Goal: Task Accomplishment & Management: Manage account settings

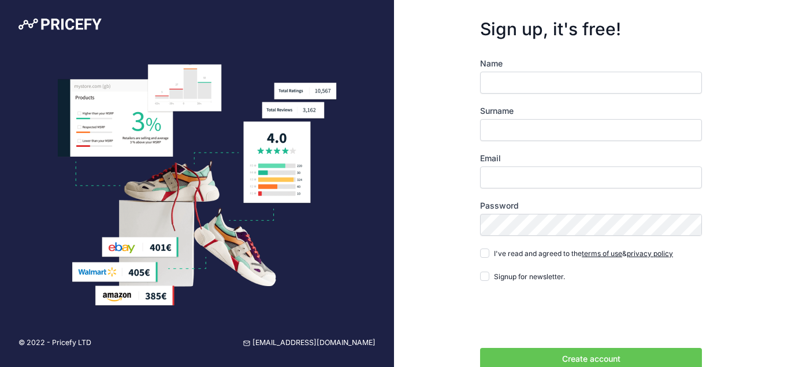
click at [500, 86] on input "Name" at bounding box center [591, 83] width 222 height 22
click at [729, 119] on div "Sign up, it's free! Name Surname Email Password terms of use" at bounding box center [591, 207] width 394 height 414
click at [509, 153] on label "Email" at bounding box center [591, 159] width 222 height 12
click at [509, 166] on input "Email" at bounding box center [591, 177] width 222 height 22
click at [517, 184] on input "Email" at bounding box center [591, 177] width 222 height 22
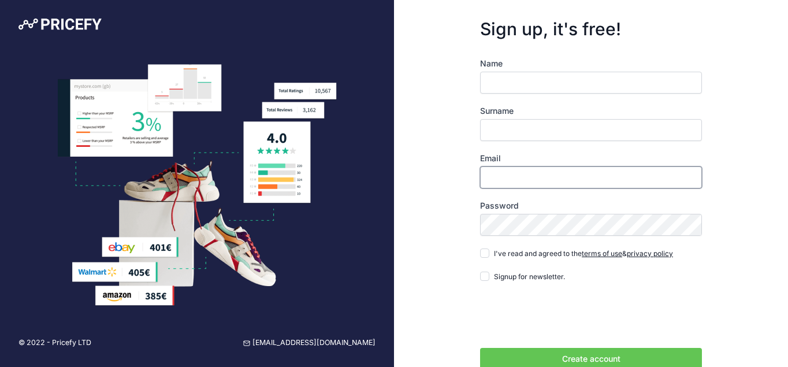
paste input "[EMAIL_ADDRESS][DOMAIN_NAME]"
drag, startPoint x: 553, startPoint y: 180, endPoint x: 485, endPoint y: 174, distance: 68.4
click at [485, 174] on input "[EMAIL_ADDRESS][DOMAIN_NAME]" at bounding box center [591, 177] width 222 height 22
type input "[EMAIL_ADDRESS][DOMAIN_NAME]"
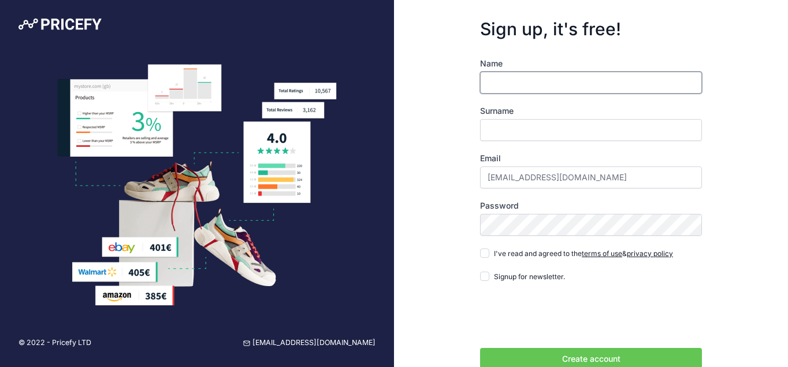
click at [499, 86] on input "Name" at bounding box center [591, 83] width 222 height 22
paste input "frederickcoleman"
click at [560, 81] on input "frederickcoleman" at bounding box center [591, 83] width 222 height 22
type input "frederick"
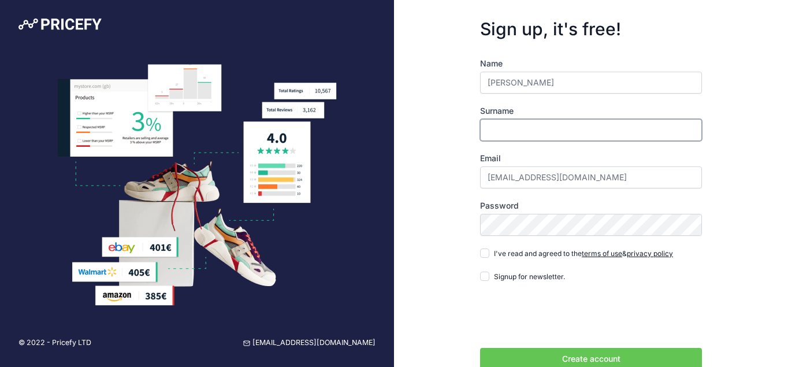
click at [518, 137] on input "Surname" at bounding box center [591, 130] width 222 height 22
paste input "coleman"
type input "coleman"
click at [736, 127] on div "Sign up, it's free! Name frederick Surname coleman Email frederickcoleman856@gm…" at bounding box center [591, 207] width 394 height 414
drag, startPoint x: 486, startPoint y: 252, endPoint x: 482, endPoint y: 274, distance: 23.0
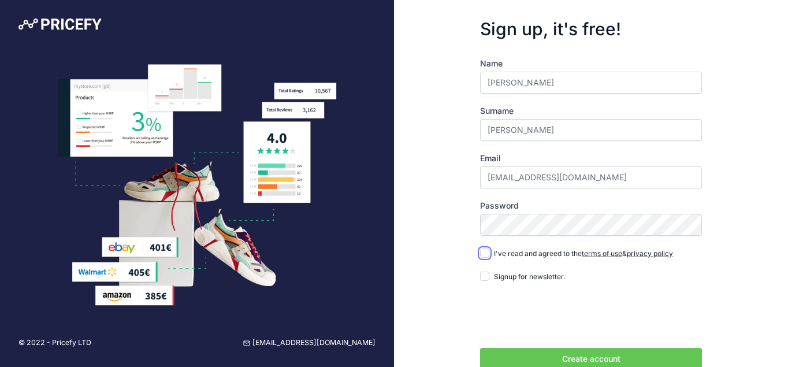
click at [486, 252] on input "I've read and agreed to the terms of use & privacy policy" at bounding box center [484, 252] width 9 height 9
checkbox input "true"
click at [486, 274] on input "Signup for newsletter." at bounding box center [484, 276] width 9 height 9
checkbox input "true"
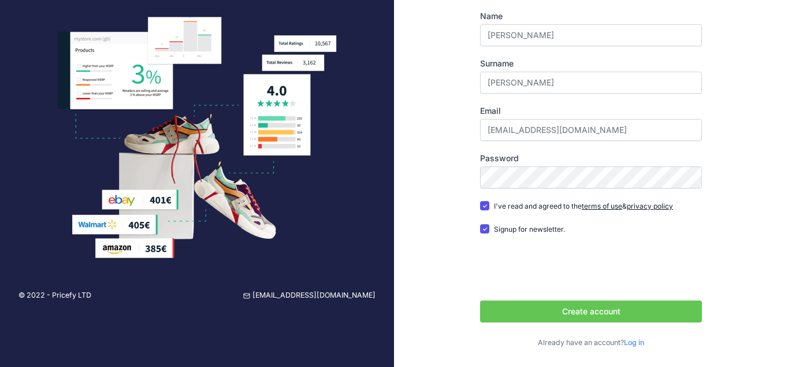
click at [529, 306] on button "Create account" at bounding box center [591, 311] width 222 height 22
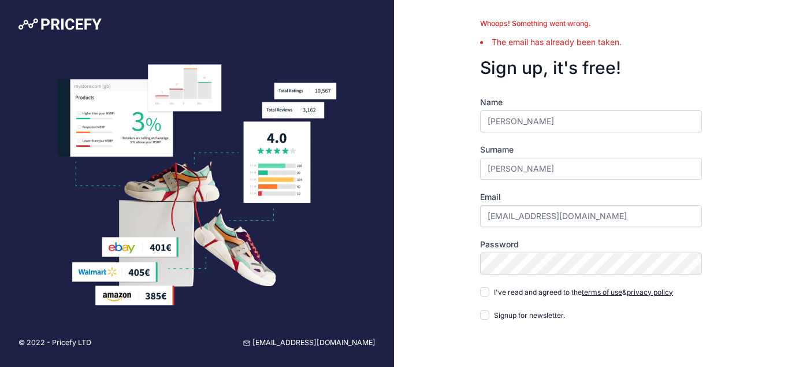
click at [452, 182] on div "Whoops! Something went wrong. The email has already been taken. Sign up, it's f…" at bounding box center [591, 226] width 394 height 452
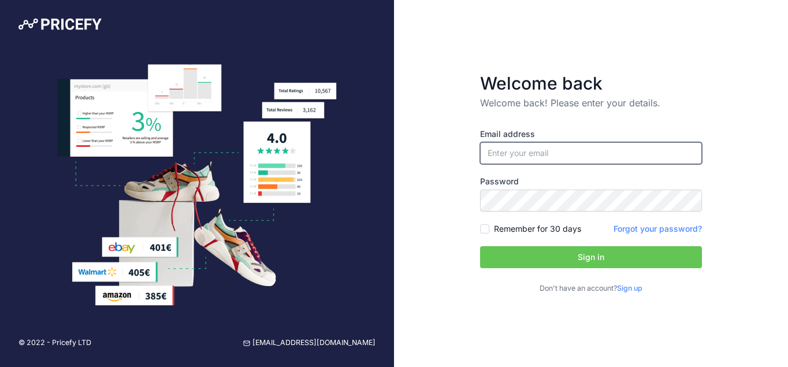
click at [533, 150] on input "email" at bounding box center [591, 153] width 222 height 22
paste input "[EMAIL_ADDRESS][DOMAIN_NAME]"
type input "[EMAIL_ADDRESS][DOMAIN_NAME]"
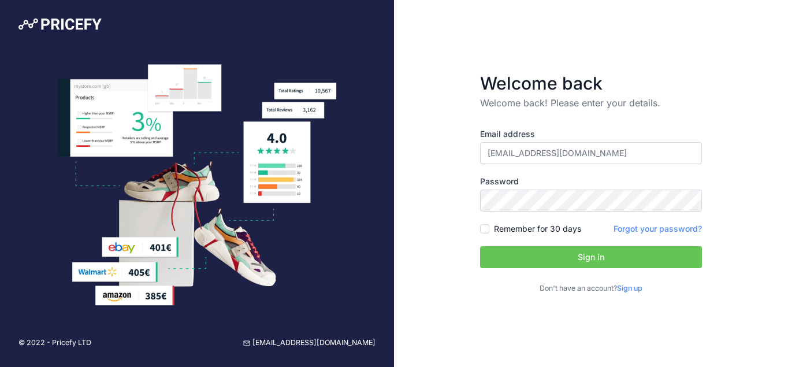
click at [630, 53] on div "Welcome back Welcome back! Please enter your details. Email address frederickco…" at bounding box center [591, 183] width 394 height 367
click at [521, 252] on button "Sign in" at bounding box center [591, 257] width 222 height 22
drag, startPoint x: 774, startPoint y: 213, endPoint x: 782, endPoint y: 257, distance: 45.3
click at [782, 257] on div "Welcome back Welcome back! Please enter your details. Email address frederickco…" at bounding box center [591, 183] width 394 height 367
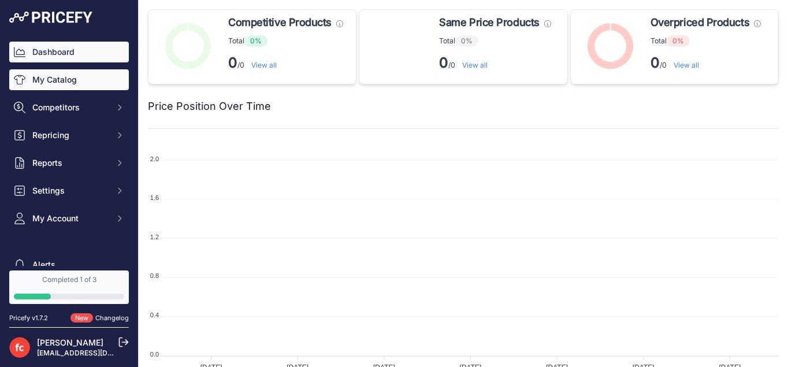
click at [42, 77] on link "My Catalog" at bounding box center [69, 79] width 120 height 21
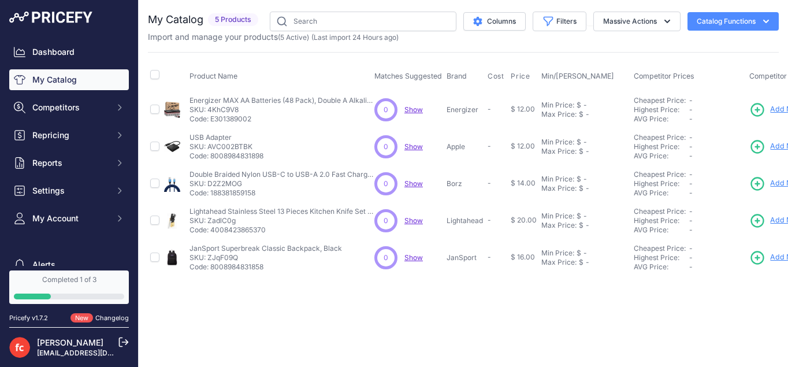
click at [729, 23] on button "Catalog Functions" at bounding box center [733, 21] width 91 height 18
click at [412, 108] on span "Show" at bounding box center [413, 109] width 18 height 9
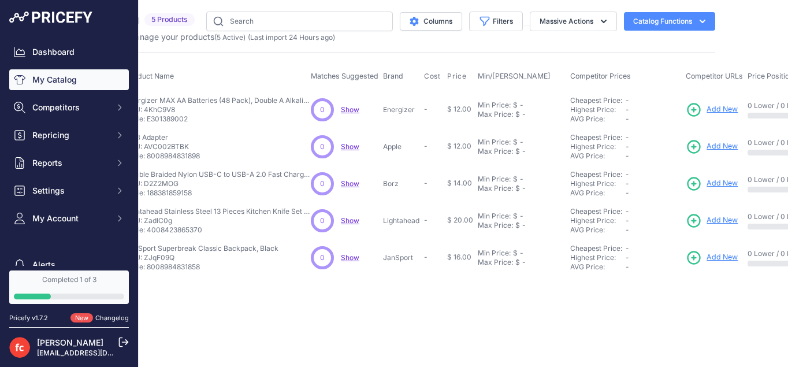
scroll to position [0, 64]
click at [715, 113] on span "Add New" at bounding box center [721, 109] width 31 height 11
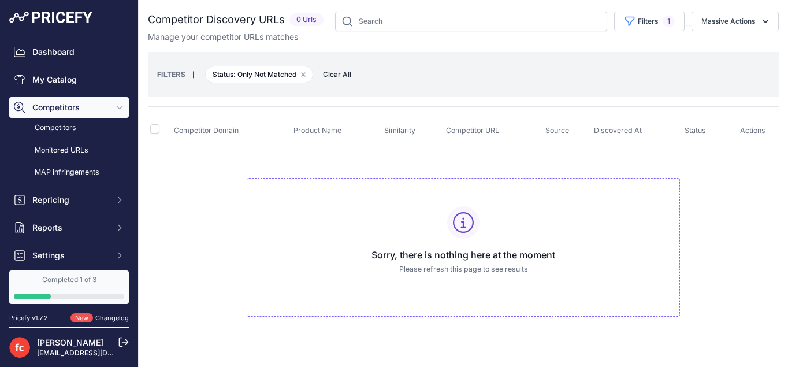
click at [746, 210] on td "Sorry, there is nothing here at the moment Please refresh this page to see resu…" at bounding box center [463, 242] width 631 height 195
click at [69, 152] on link "Monitored URLs" at bounding box center [69, 150] width 120 height 20
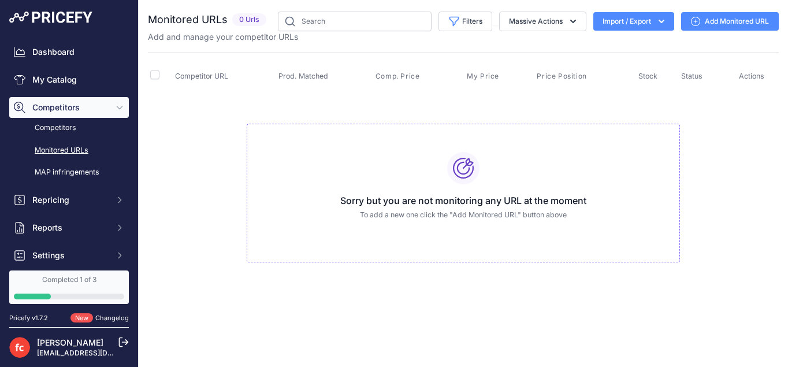
click at [46, 211] on div "Dashboard My Catalog Competitors Competitors Monitored URLs MAP infringements R…" at bounding box center [69, 168] width 120 height 252
click at [50, 201] on span "Repricing" at bounding box center [70, 200] width 76 height 12
click at [80, 220] on link "My Repricing Rules" at bounding box center [69, 220] width 120 height 20
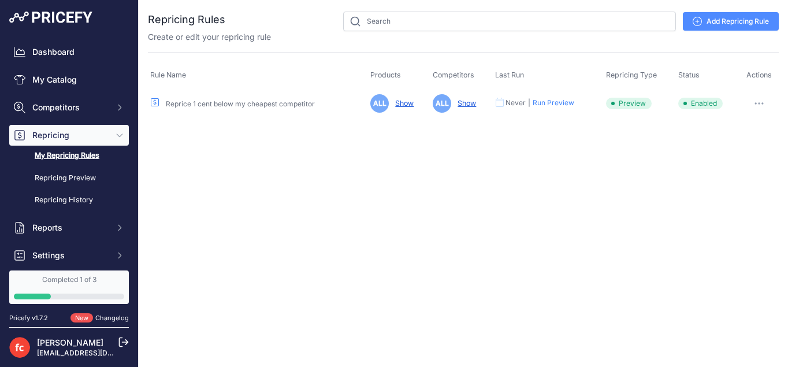
click at [725, 24] on link "Add Repricing Rule" at bounding box center [731, 21] width 96 height 18
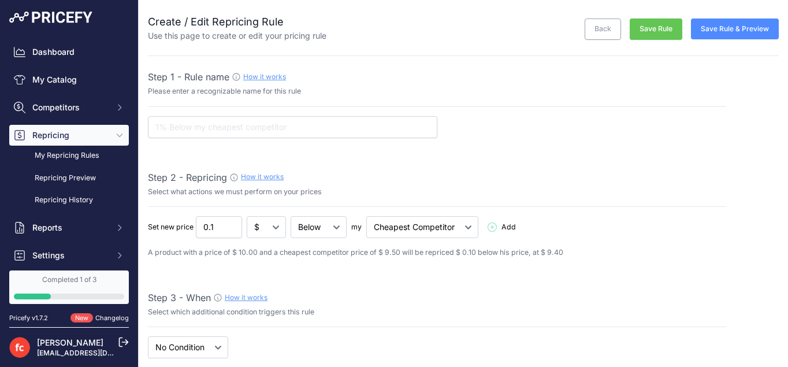
select select "7"
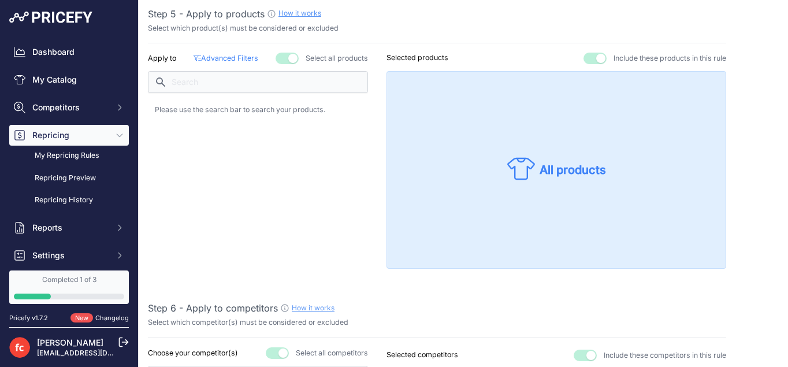
scroll to position [780, 0]
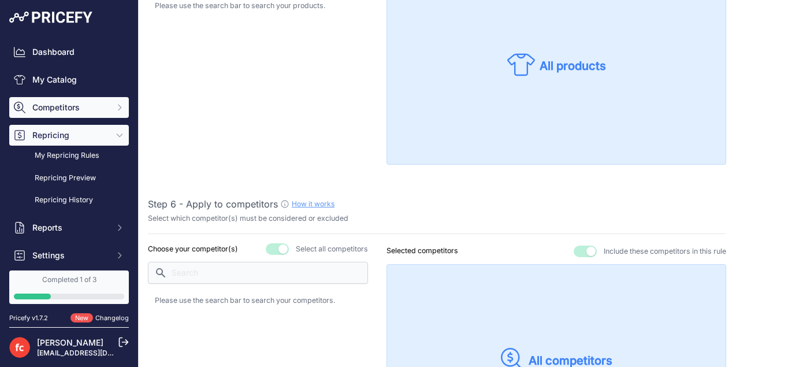
click at [72, 109] on span "Competitors" at bounding box center [70, 108] width 76 height 12
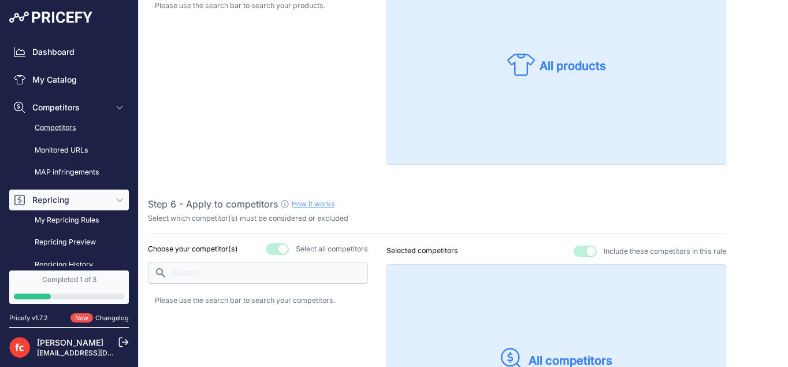
click at [74, 132] on link "Competitors" at bounding box center [69, 128] width 120 height 20
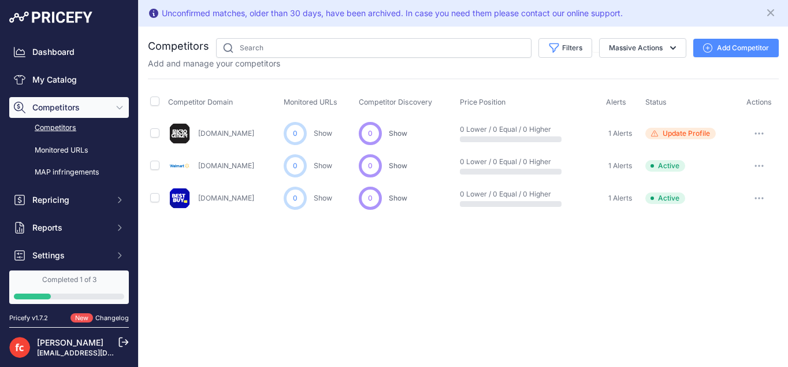
click at [728, 48] on button "Add Competitor" at bounding box center [736, 48] width 86 height 18
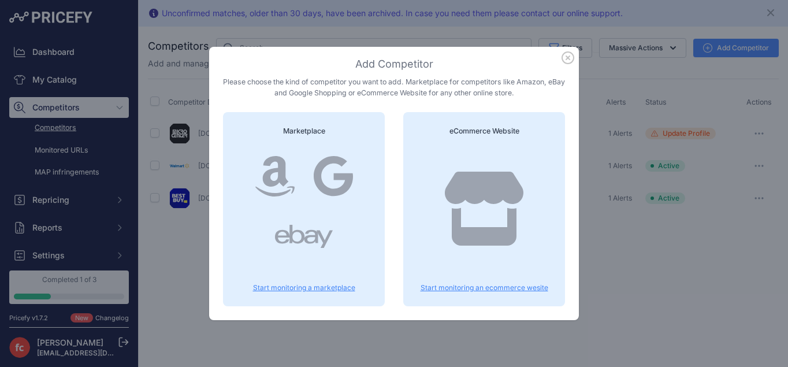
click at [485, 184] on icon at bounding box center [484, 209] width 79 height 74
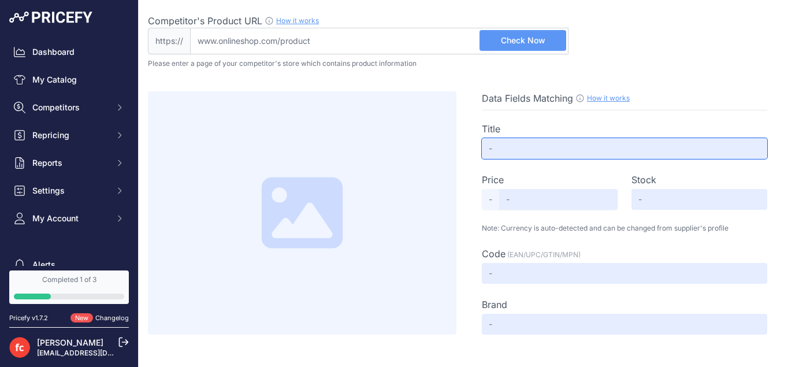
click at [507, 153] on input "text" at bounding box center [624, 148] width 285 height 21
click at [512, 153] on input "text" at bounding box center [624, 148] width 285 height 21
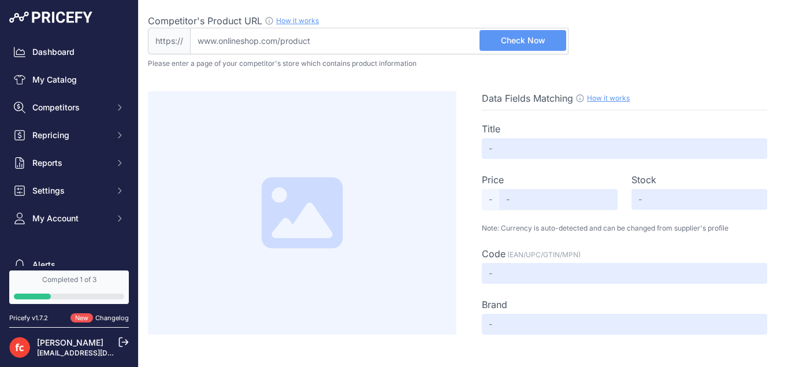
click at [391, 40] on input "Competitor's Product URL How it works In order to create your competitor's extr…" at bounding box center [379, 41] width 378 height 27
paste input "https://www.walmart.com/"
click at [512, 46] on span "Check Now" at bounding box center [523, 41] width 44 height 12
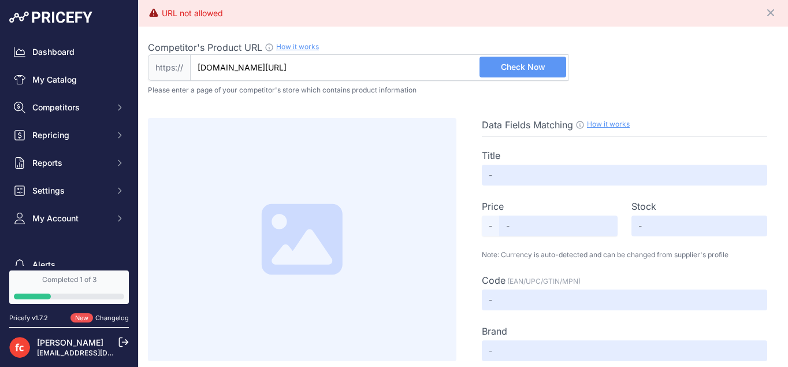
click at [289, 75] on input "www.walmart.com/" at bounding box center [379, 67] width 378 height 27
drag, startPoint x: 217, startPoint y: 68, endPoint x: 184, endPoint y: 62, distance: 34.1
click at [190, 62] on input "www.walmart.com" at bounding box center [379, 67] width 378 height 27
type input "walmart.com"
click at [551, 66] on button "Check Now" at bounding box center [523, 67] width 87 height 21
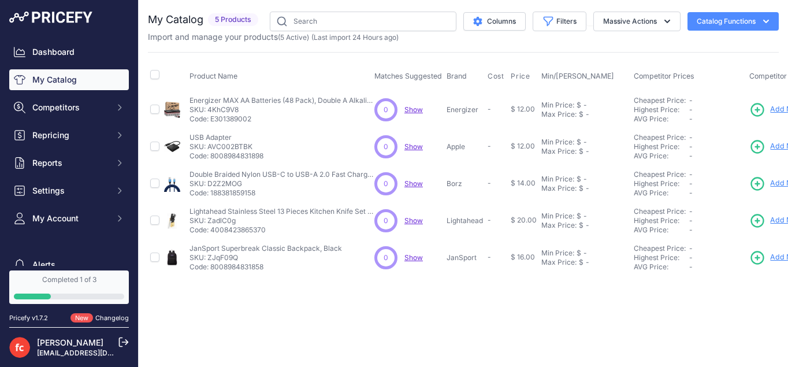
scroll to position [0, 64]
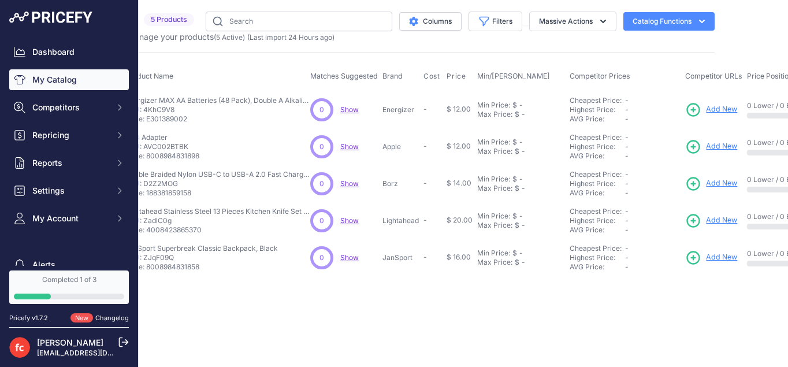
click at [659, 28] on button "Catalog Functions" at bounding box center [668, 21] width 91 height 18
click at [567, 263] on td "Cheapest Price: Click here to see from which matched product this price comes f…" at bounding box center [625, 257] width 116 height 37
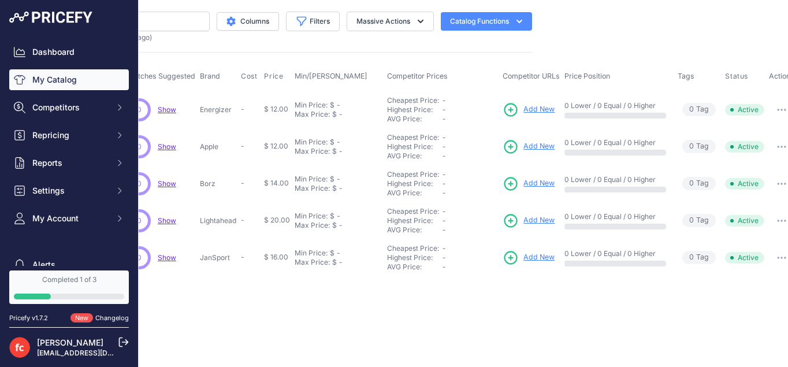
scroll to position [0, 250]
click at [772, 110] on button "button" at bounding box center [778, 110] width 23 height 16
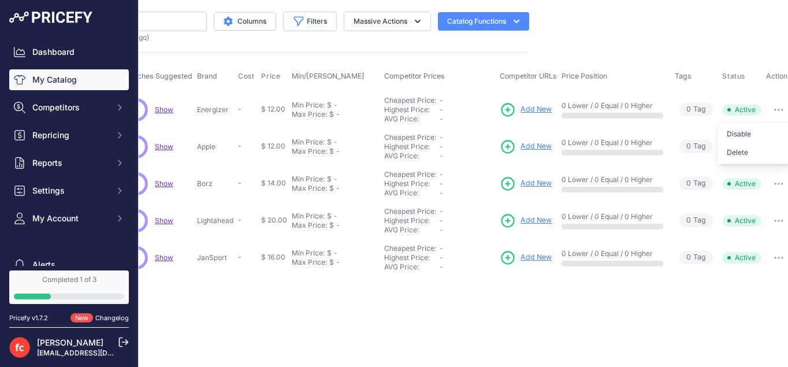
click at [776, 105] on button "button" at bounding box center [778, 110] width 23 height 16
click at [776, 106] on button "button" at bounding box center [778, 110] width 23 height 16
click at [726, 152] on button "Delete" at bounding box center [755, 152] width 74 height 18
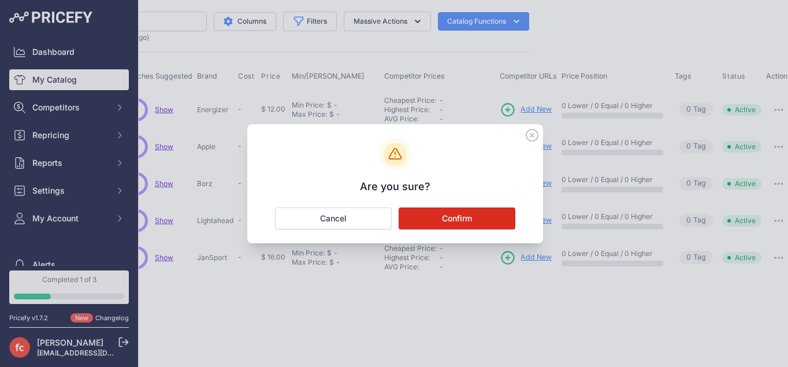
click at [455, 217] on button "Confirm" at bounding box center [457, 218] width 117 height 22
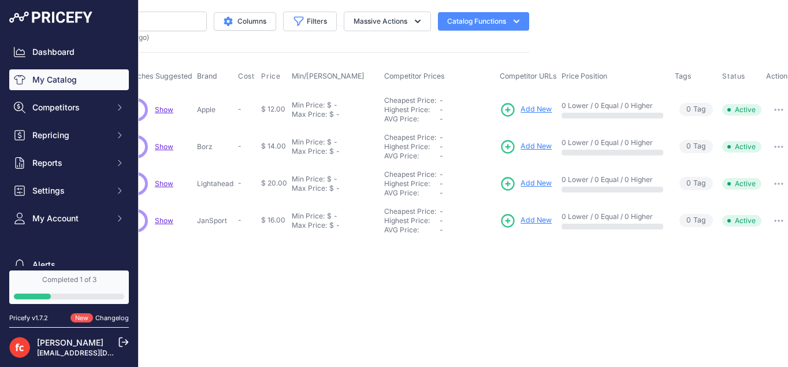
scroll to position [0, 69]
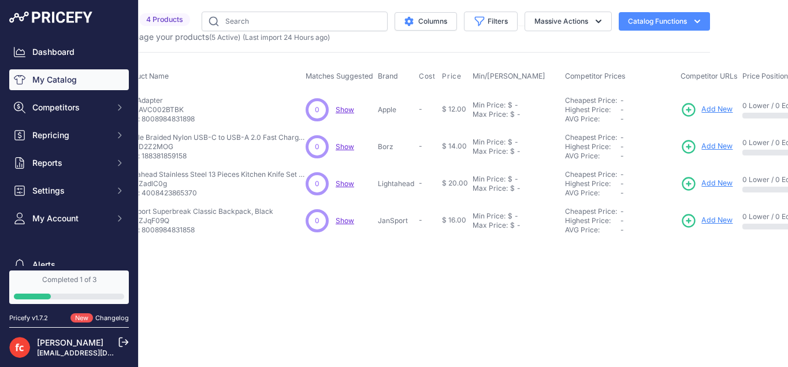
click at [353, 106] on span "Show" at bounding box center [345, 109] width 18 height 9
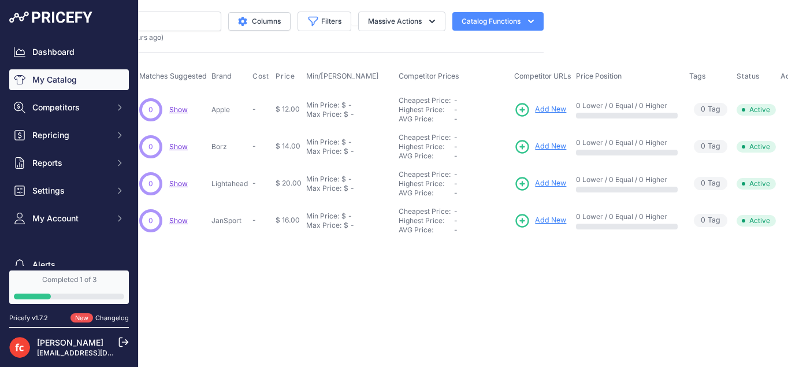
scroll to position [0, 250]
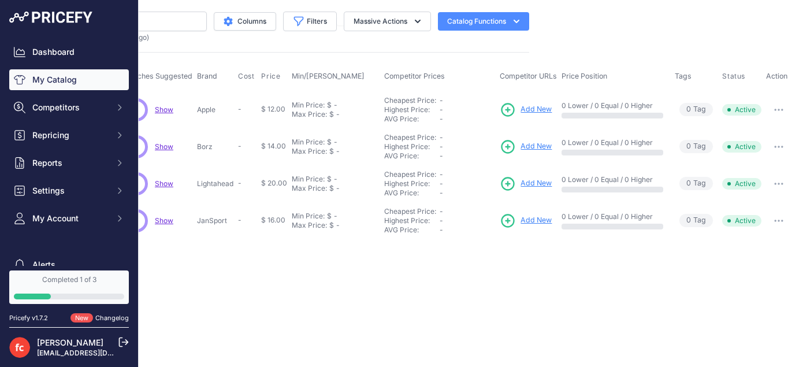
click at [772, 102] on button "button" at bounding box center [778, 110] width 23 height 16
click at [742, 129] on button "Disable" at bounding box center [755, 134] width 74 height 18
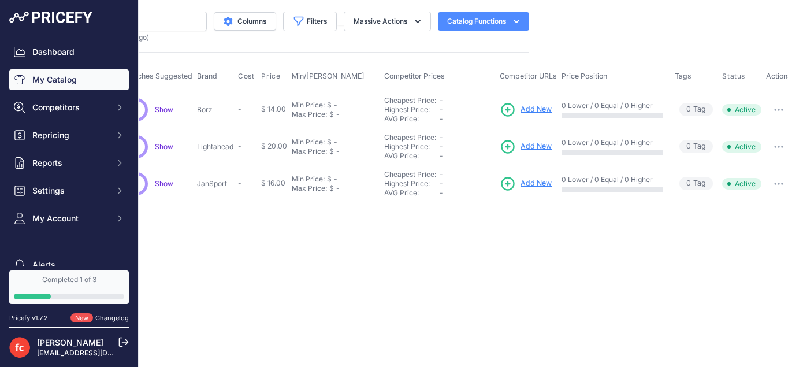
scroll to position [0, 69]
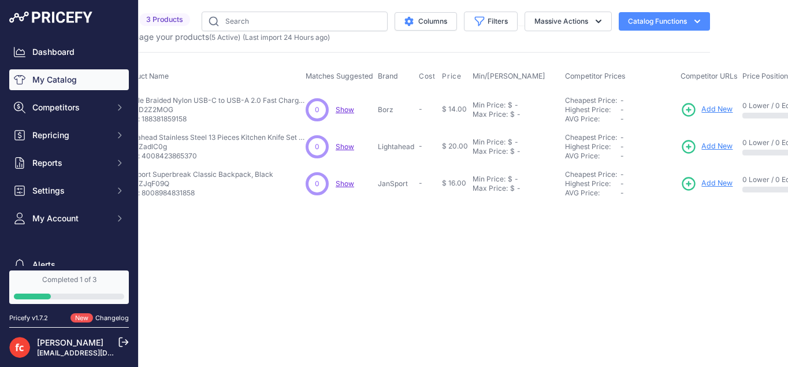
click at [656, 29] on button "Catalog Functions" at bounding box center [664, 21] width 91 height 18
click at [84, 318] on span "New" at bounding box center [81, 318] width 23 height 10
click at [110, 317] on link "Changelog" at bounding box center [112, 318] width 34 height 8
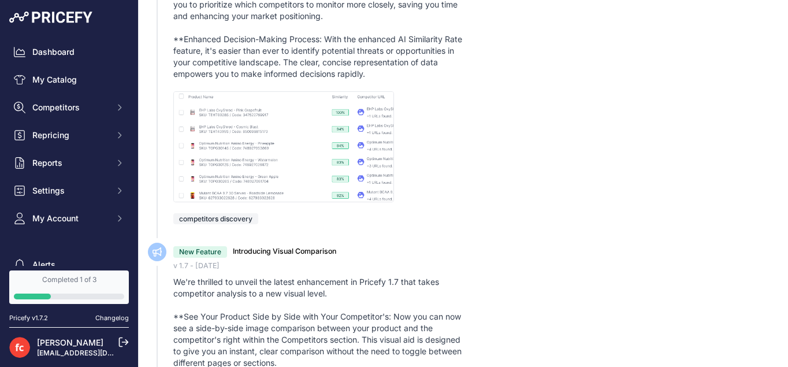
scroll to position [416, 0]
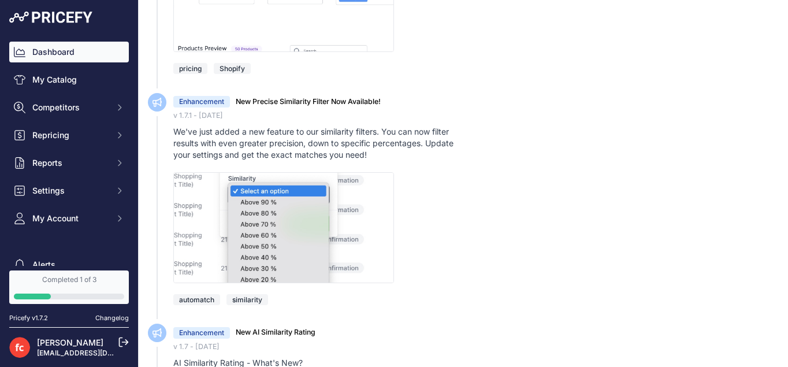
click at [75, 51] on link "Dashboard" at bounding box center [69, 52] width 120 height 21
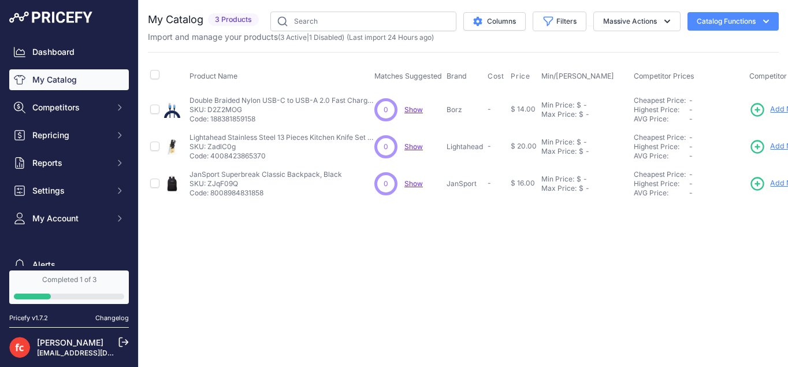
click at [714, 24] on button "Catalog Functions" at bounding box center [733, 21] width 91 height 18
click at [237, 23] on span "3 Products" at bounding box center [233, 19] width 51 height 13
click at [501, 24] on button "Columns" at bounding box center [494, 21] width 62 height 18
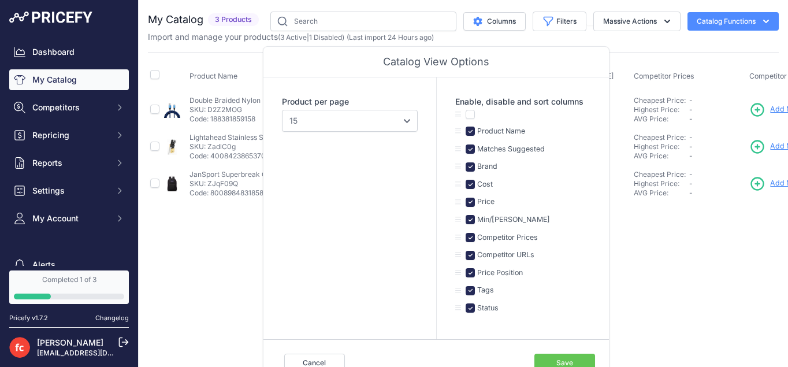
click at [754, 21] on button "Catalog Functions" at bounding box center [733, 21] width 91 height 18
drag, startPoint x: 677, startPoint y: 214, endPoint x: 773, endPoint y: 209, distance: 96.6
click at [677, 216] on div "Close You are not connected to the internet. 10" at bounding box center [463, 183] width 649 height 367
drag, startPoint x: 767, startPoint y: 278, endPoint x: 756, endPoint y: 311, distance: 34.5
click at [759, 311] on div "Close You are not connected to the internet. 10" at bounding box center [463, 183] width 649 height 367
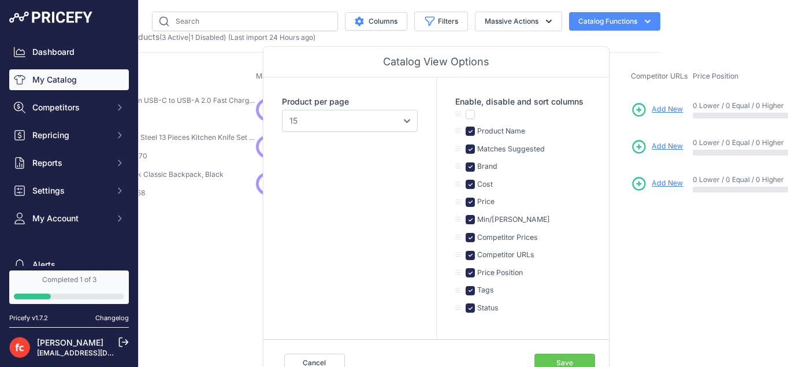
scroll to position [0, 119]
click at [551, 363] on button "Save" at bounding box center [564, 363] width 61 height 18
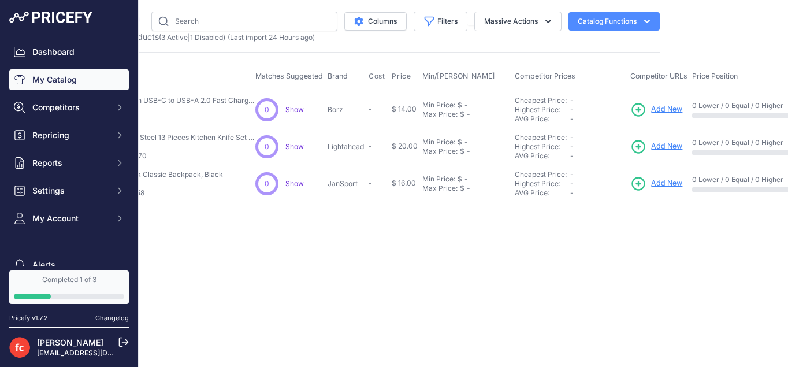
scroll to position [0, 69]
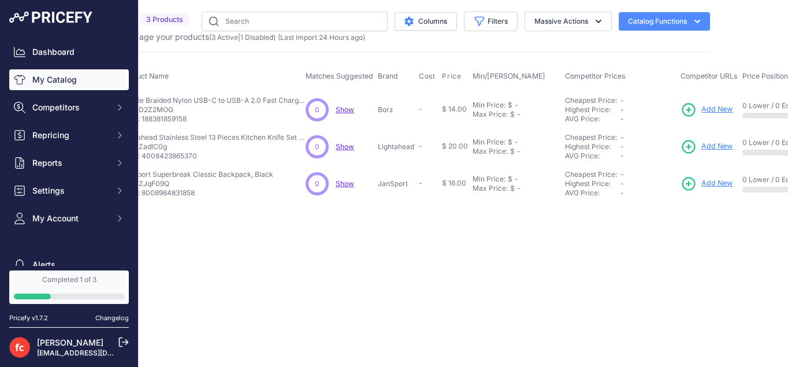
click at [659, 143] on div "-" at bounding box center [648, 146] width 55 height 9
click at [714, 102] on link "Add New" at bounding box center [707, 110] width 52 height 16
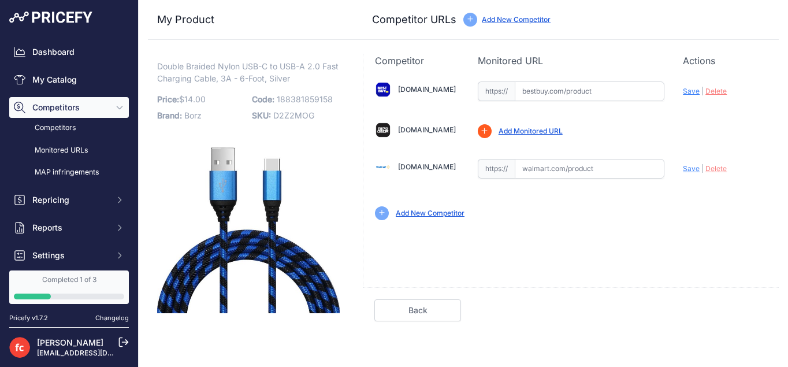
click at [710, 207] on div "Add New Competitor" at bounding box center [571, 213] width 392 height 14
click at [636, 226] on div "[DOMAIN_NAME] Valid Invalid |" at bounding box center [570, 150] width 415 height 164
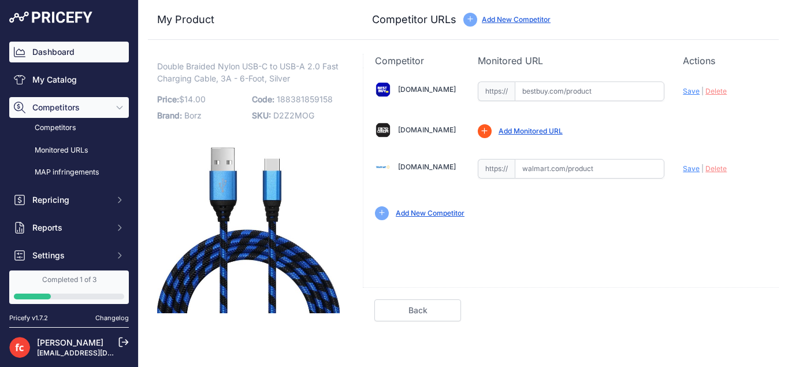
click at [65, 48] on link "Dashboard" at bounding box center [69, 52] width 120 height 21
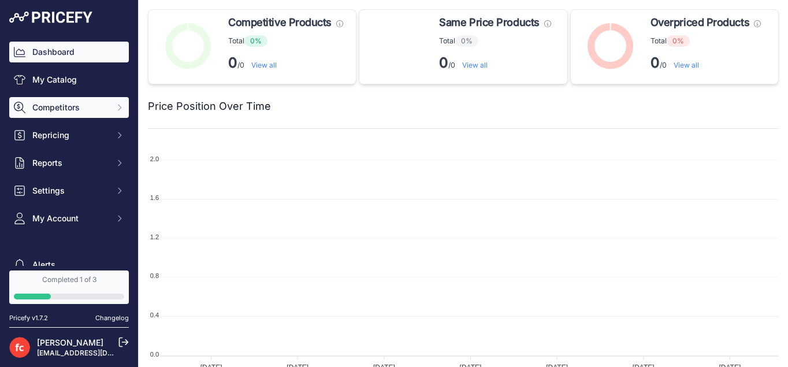
click at [81, 102] on span "Competitors" at bounding box center [70, 108] width 76 height 12
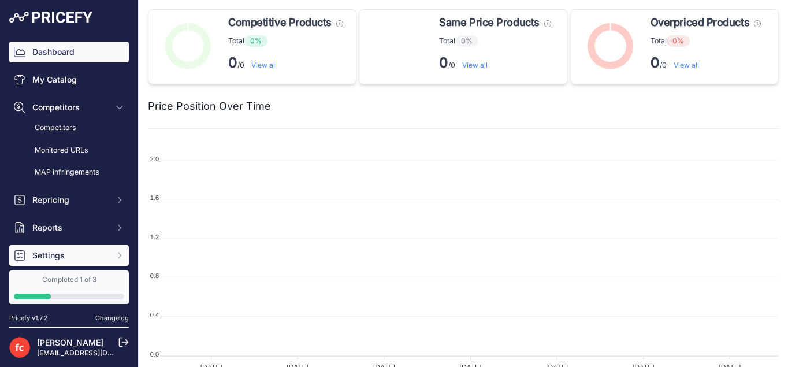
click at [53, 254] on span "Settings" at bounding box center [70, 256] width 76 height 12
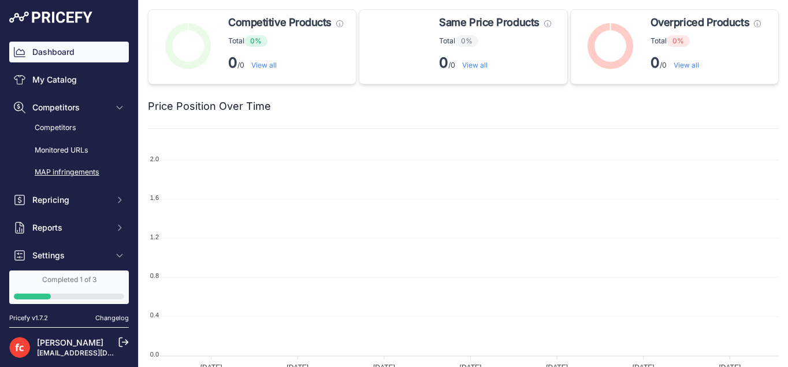
click at [81, 168] on link "MAP infringements" at bounding box center [69, 172] width 120 height 20
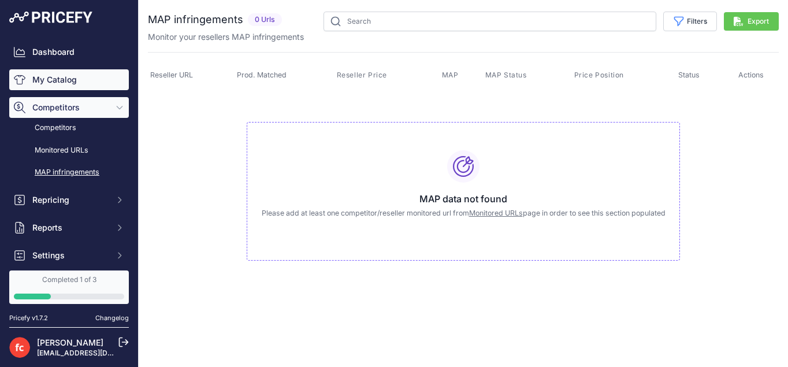
click at [66, 80] on link "My Catalog" at bounding box center [69, 79] width 120 height 21
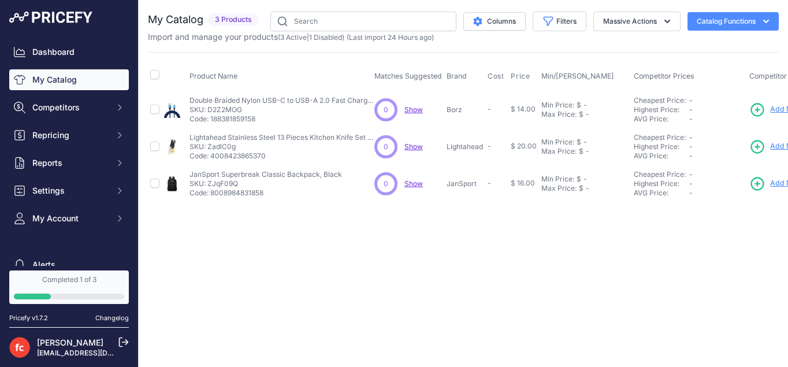
click at [415, 110] on span "Show" at bounding box center [413, 109] width 18 height 9
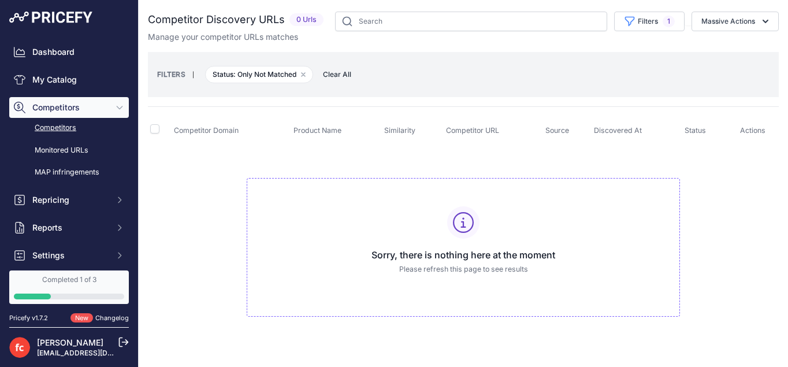
click at [237, 247] on td "Sorry, there is nothing here at the moment Please refresh this page to see resu…" at bounding box center [463, 242] width 631 height 195
